Goal: Transaction & Acquisition: Purchase product/service

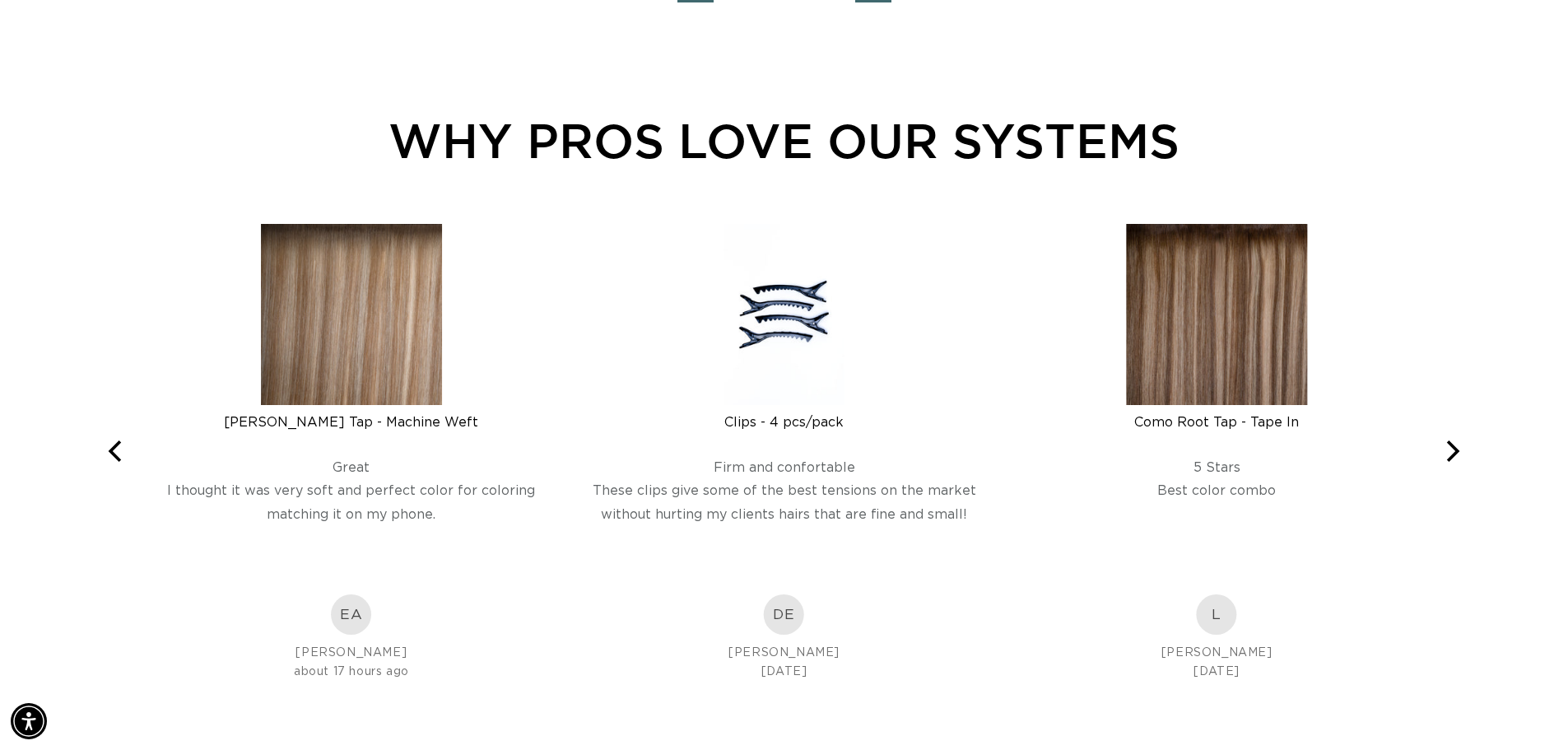
scroll to position [2470, 0]
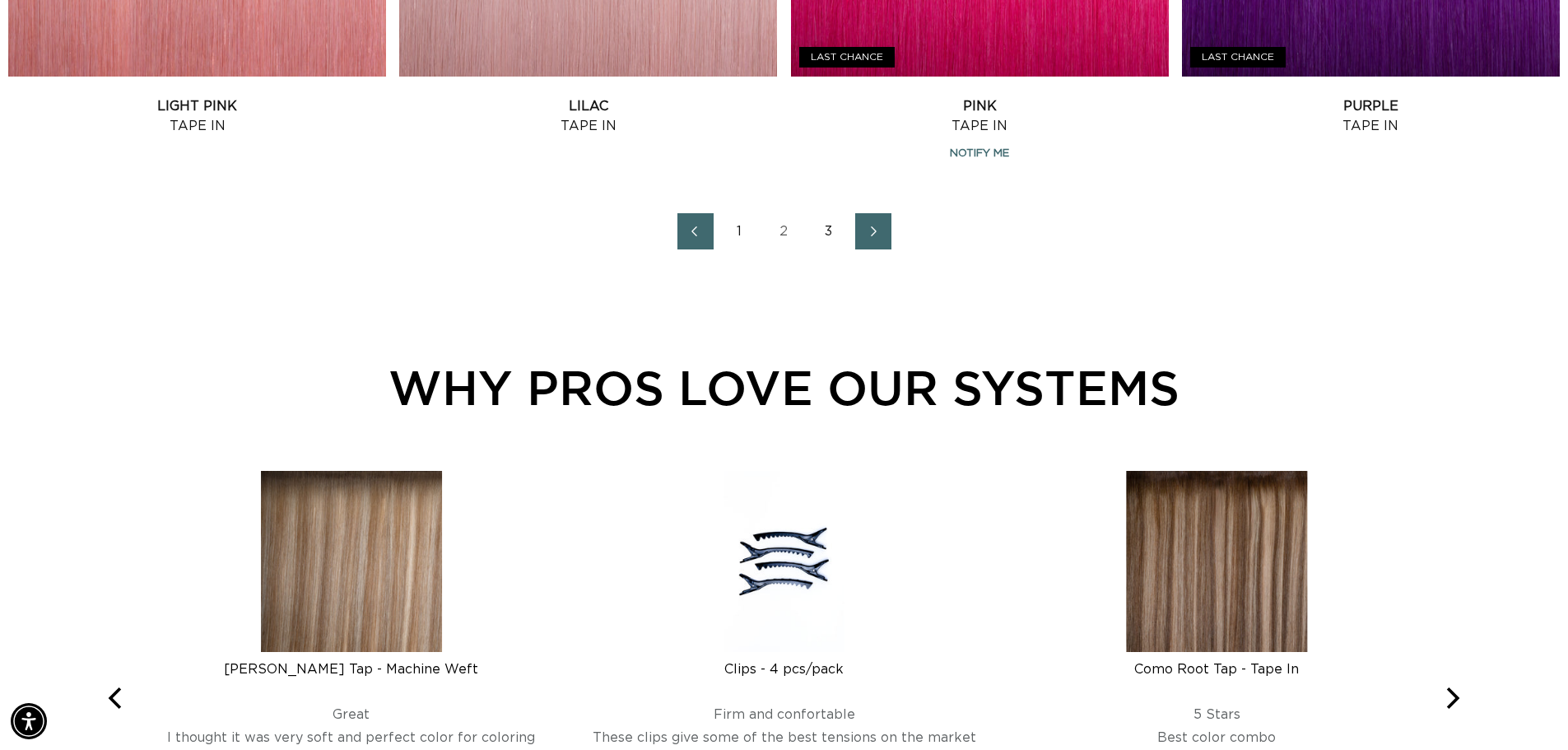
click at [738, 232] on link "1" at bounding box center [739, 232] width 37 height 37
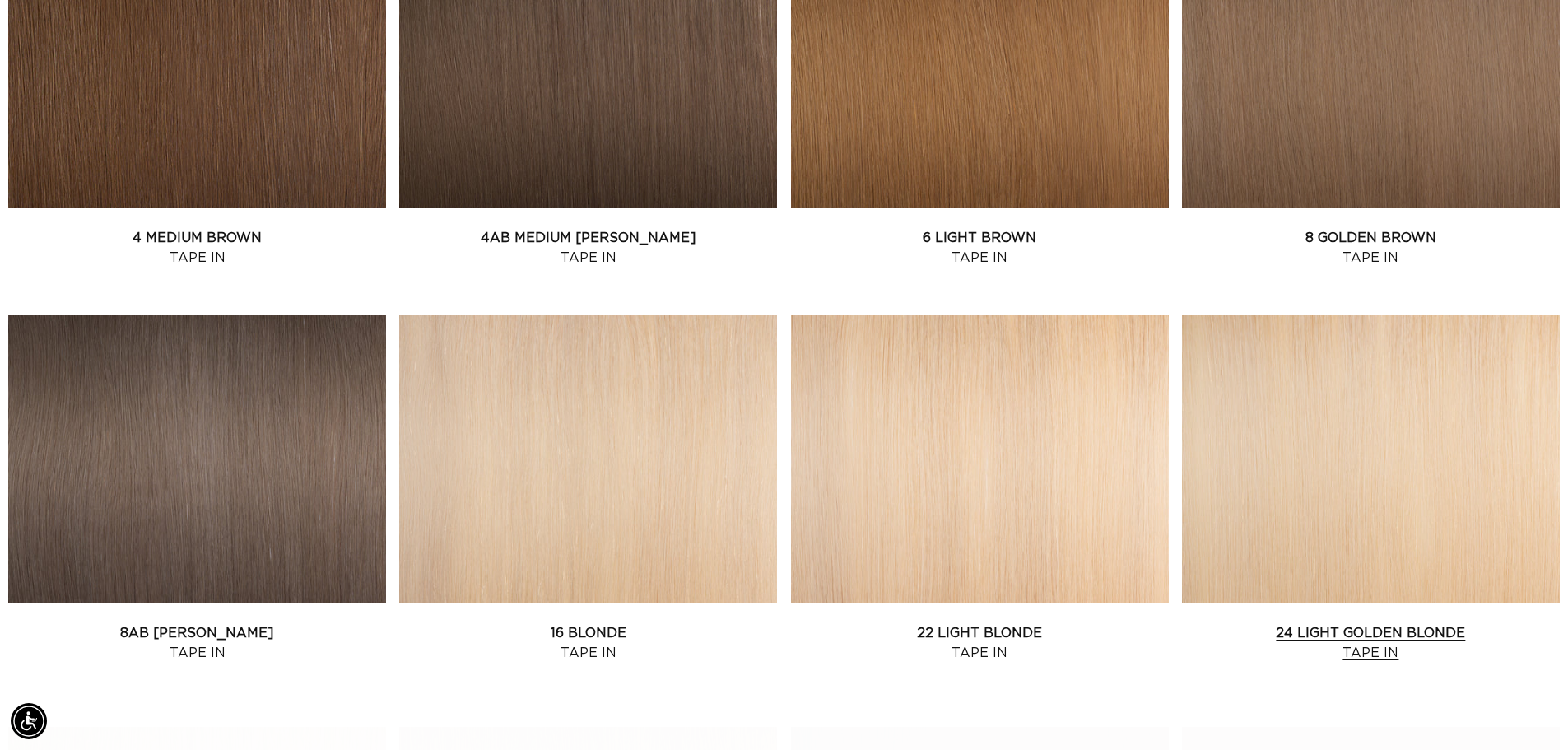
scroll to position [0, 2902]
click at [1377, 644] on link "24 Light Golden Blonde Tape In" at bounding box center [1371, 643] width 378 height 39
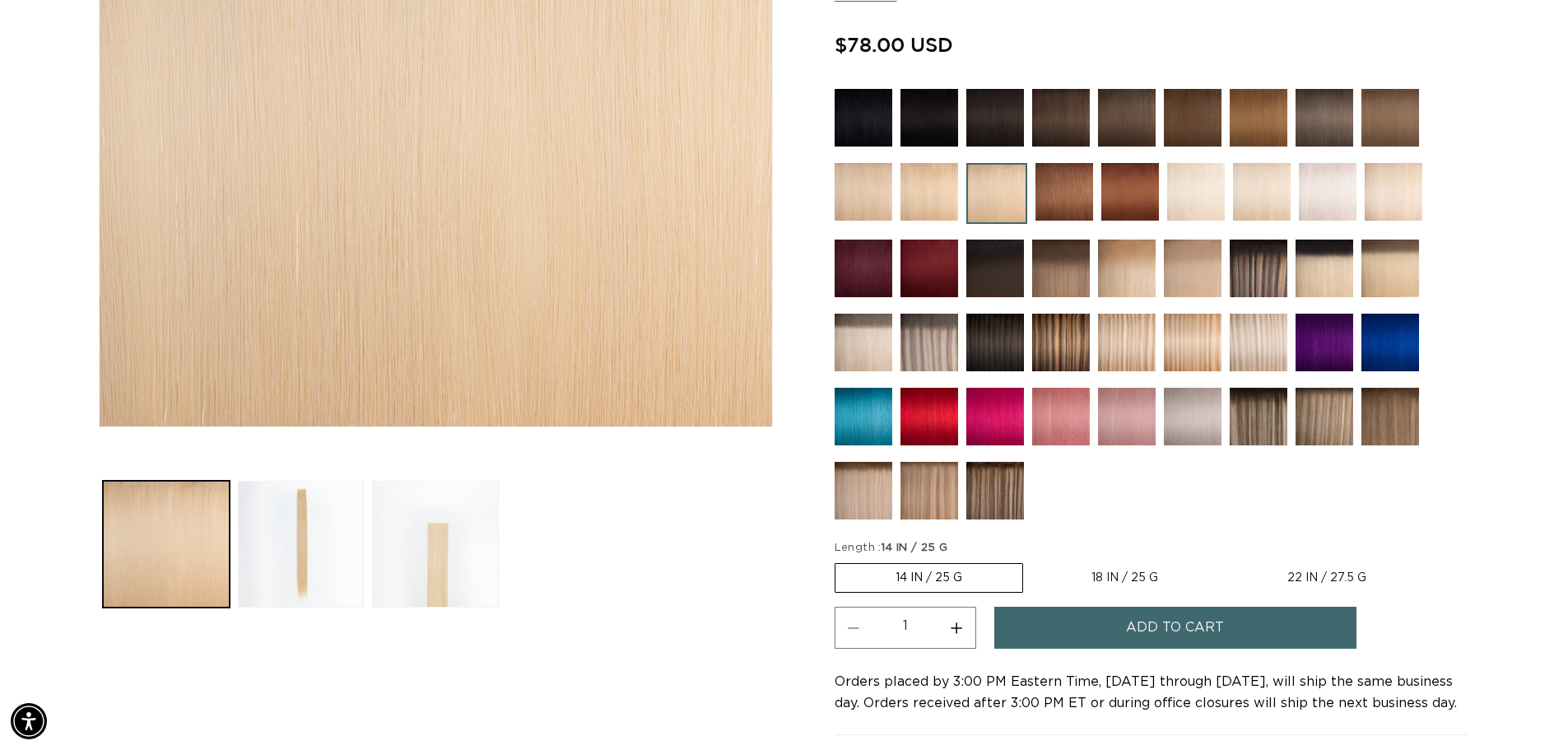
scroll to position [0, 1451]
click at [928, 581] on label "14 IN / 25 G Variant sold out or unavailable" at bounding box center [929, 578] width 189 height 30
click at [840, 561] on input "14 IN / 25 G Variant sold out or unavailable" at bounding box center [839, 560] width 1 height 1
click at [951, 627] on button "Increase quantity for 24 Light Golden Blonde - Tape In" at bounding box center [957, 627] width 37 height 42
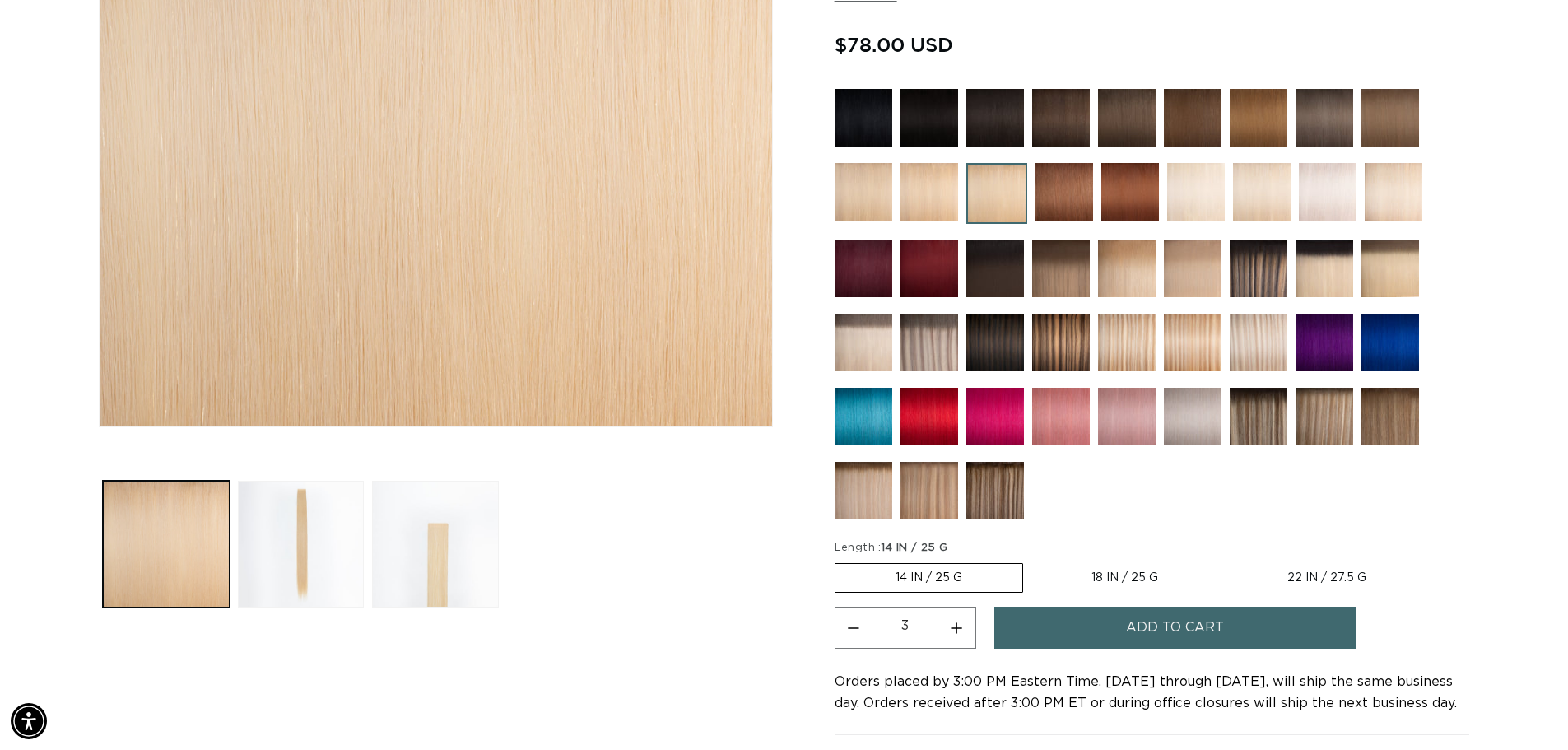
click at [951, 627] on button "Increase quantity for 24 Light Golden Blonde - Tape In" at bounding box center [957, 627] width 37 height 42
type input "4"
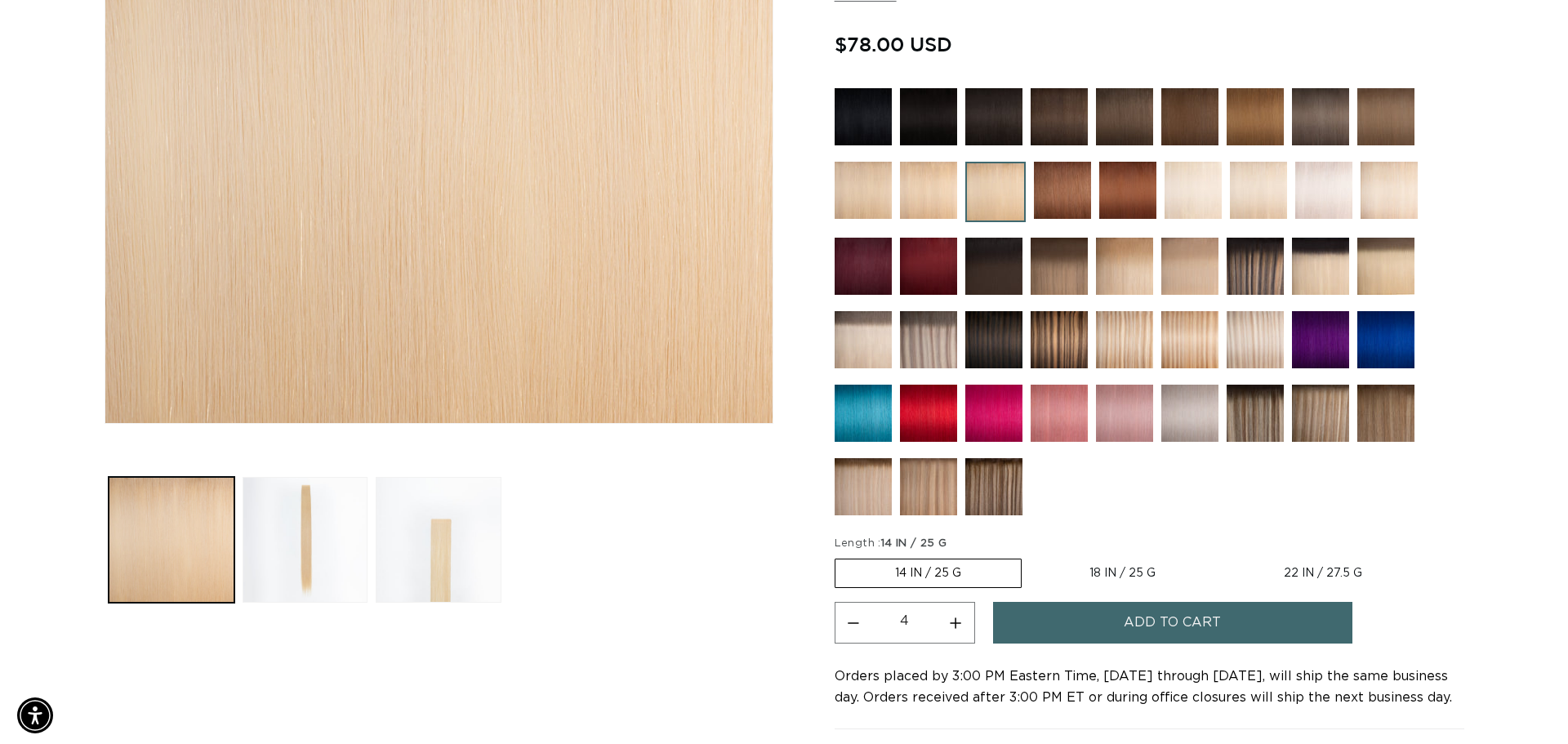
scroll to position [0, 2880]
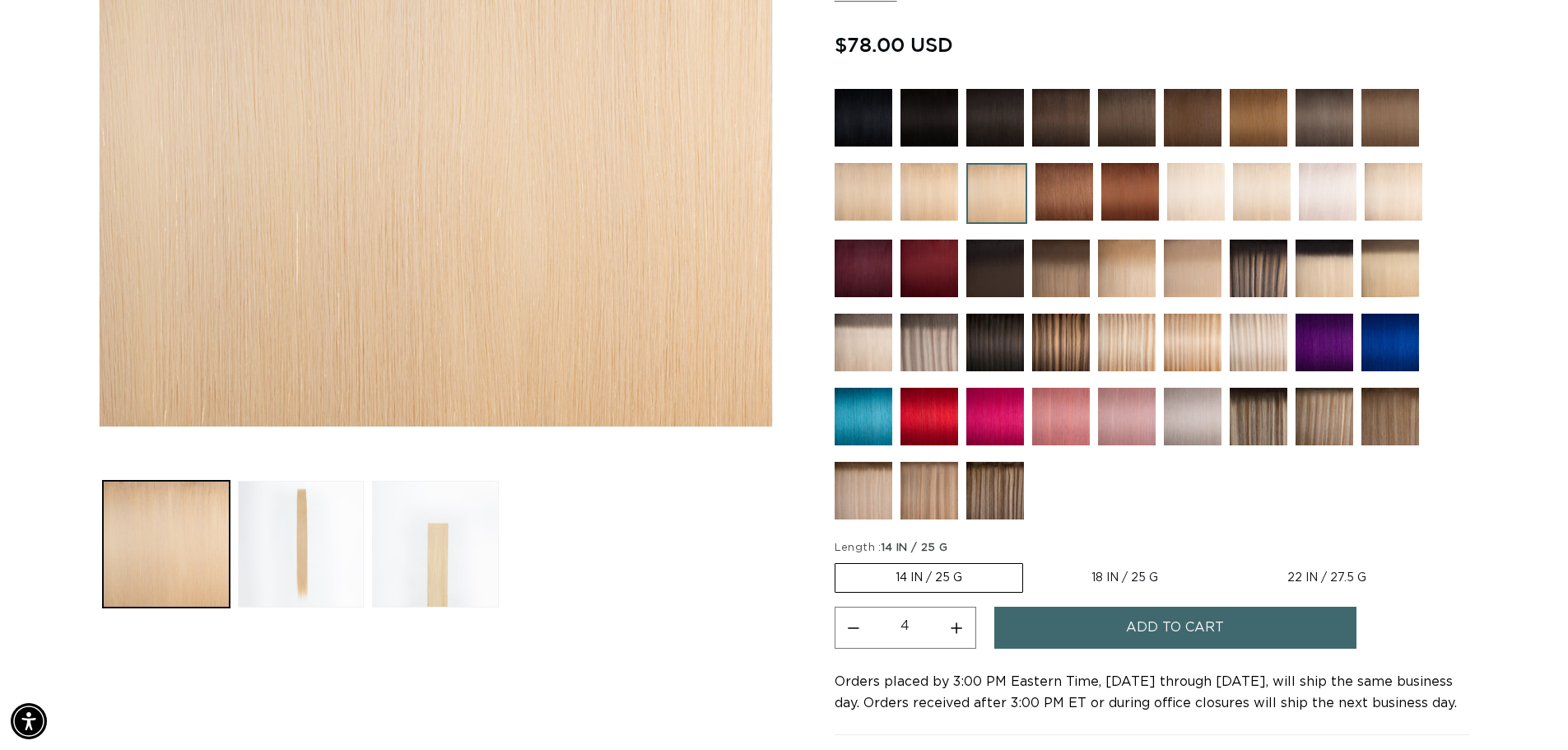
click at [1167, 630] on span "Add to cart" at bounding box center [1174, 627] width 98 height 42
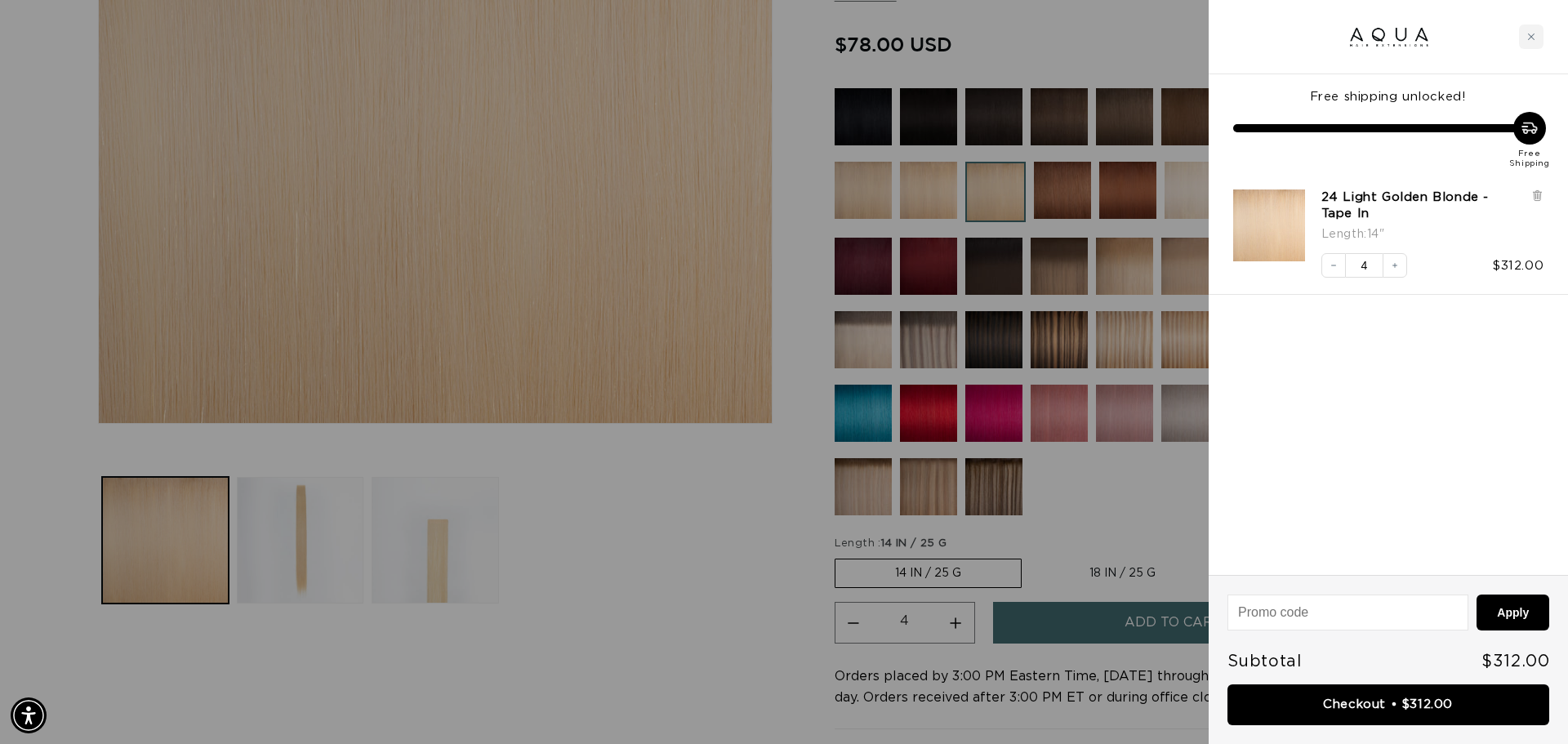
scroll to position [0, 1452]
click at [1321, 710] on link "Checkout • $312.00" at bounding box center [1388, 705] width 322 height 41
